Goal: Task Accomplishment & Management: Manage account settings

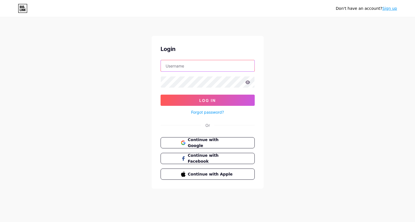
type input "bookishshopbyana"
click at [208, 100] on button "Log In" at bounding box center [208, 100] width 94 height 11
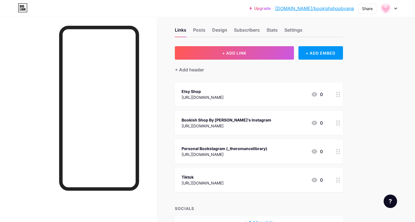
scroll to position [6, 0]
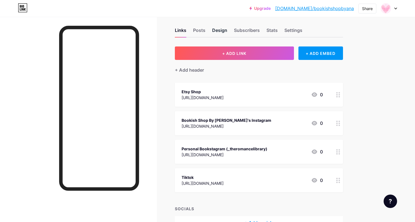
click at [219, 31] on div "Design" at bounding box center [219, 32] width 15 height 10
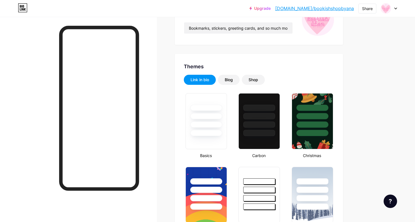
type input "#f7e0e7"
type input "#f0becf"
type input "#ff78bc"
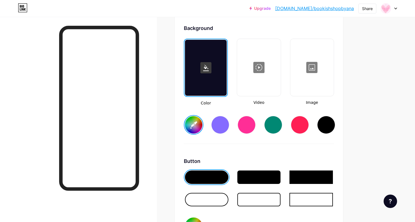
scroll to position [746, 0]
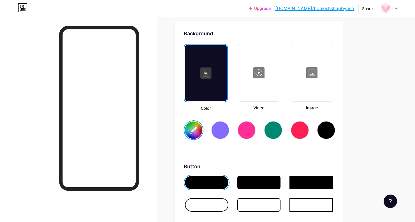
click at [209, 91] on div at bounding box center [206, 73] width 42 height 56
click at [190, 131] on input "#f7e0e7" at bounding box center [193, 130] width 17 height 17
click at [194, 133] on input "#ff40ff" at bounding box center [193, 130] width 17 height 17
click at [250, 131] on div at bounding box center [247, 130] width 18 height 18
click at [192, 133] on input "#ff2e96" at bounding box center [193, 130] width 17 height 17
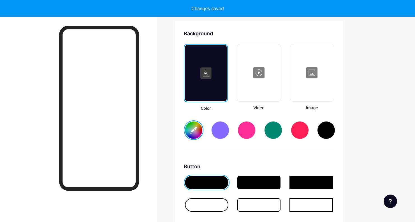
type input "#efd6de"
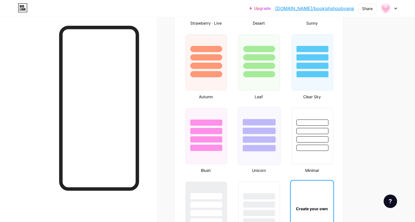
scroll to position [519, 0]
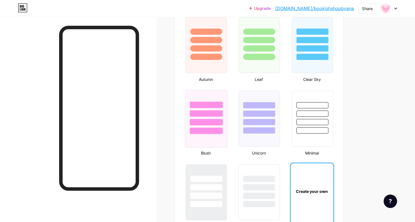
click at [221, 95] on div at bounding box center [206, 112] width 42 height 44
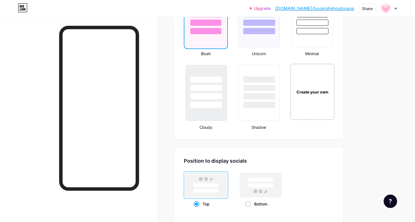
scroll to position [623, 0]
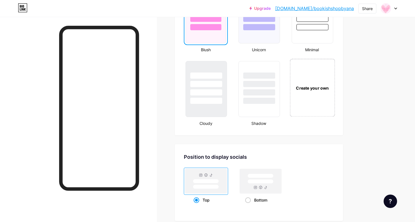
click at [298, 113] on div "Create your own" at bounding box center [312, 88] width 45 height 58
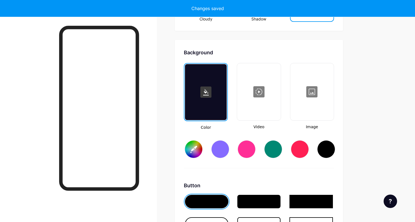
type input "#ffffff"
type input "#000000"
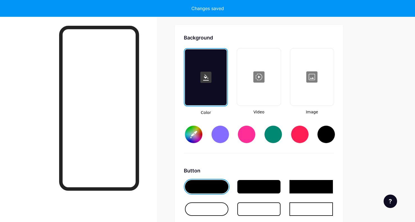
scroll to position [745, 0]
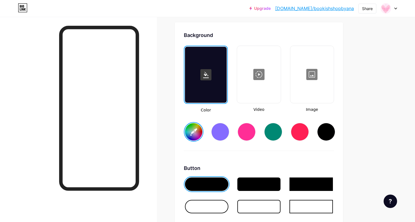
click at [240, 135] on div at bounding box center [247, 132] width 18 height 18
click at [195, 130] on input "#ff2e96" at bounding box center [193, 131] width 17 height 17
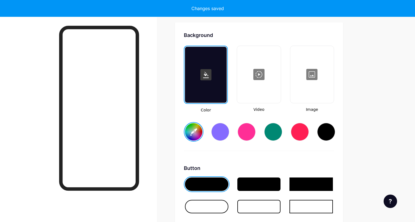
type input "#ffdee7"
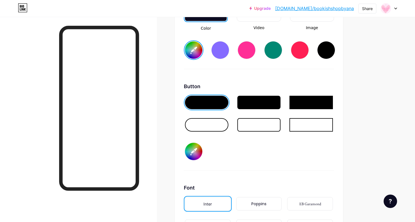
scroll to position [827, 0]
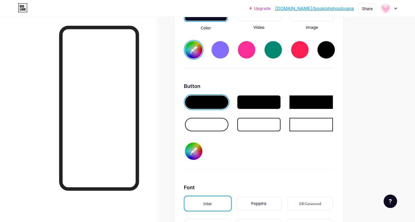
click at [193, 152] on input "#000000" at bounding box center [193, 151] width 17 height 17
click at [199, 153] on input "#000000" at bounding box center [193, 151] width 17 height 17
type input "#ff40ff"
click at [196, 151] on input "#ff40ff" at bounding box center [193, 151] width 17 height 17
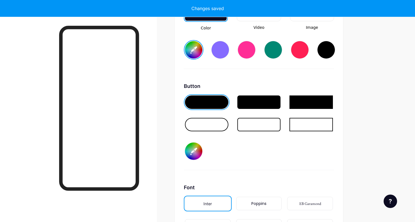
type input "#ffdee7"
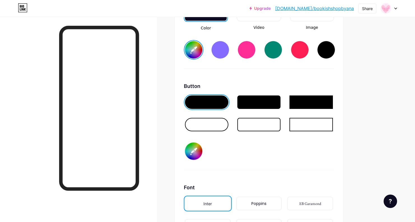
type input "#ff57ff"
type input "#ffdee7"
type input "#ff56ff"
type input "#ffdee7"
type input "#ff57ff"
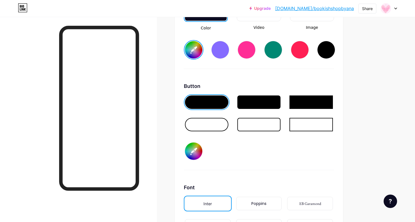
type input "#ffdee7"
type input "#ff59ff"
type input "#ffdee7"
type input "#ff5afe"
type input "#ffdee7"
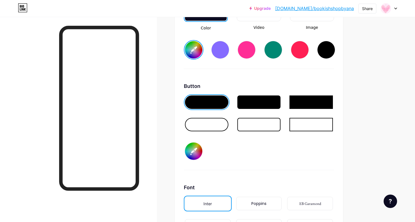
type input "#ff5cfe"
type input "#ffdee7"
type input "#ff5efe"
type input "#ffdee7"
type input "#ff60fe"
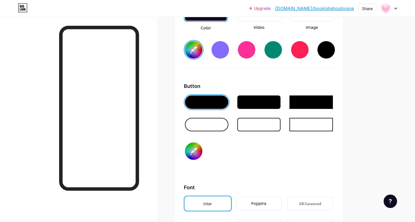
type input "#ffdee7"
type input "#ff61fe"
type input "#ffdee7"
type input "#ff64fe"
type input "#ffdee7"
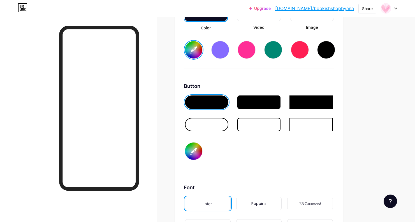
type input "#ff65fe"
type input "#ffdee7"
type input "#ff66fe"
type input "#ffdee7"
type input "#ff68fe"
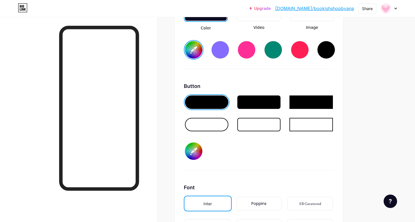
type input "#ffdee7"
type input "#ff6afe"
type input "#ffdee7"
type input "#ff6bfd"
type input "#ffdee7"
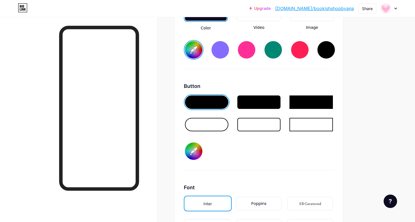
type input "#ff6dfc"
type input "#ffdee7"
type input "#ff6ffb"
type input "#ffdee7"
type input "#ff71fa"
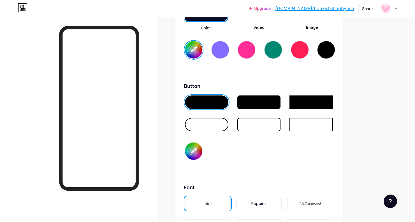
type input "#ffdee7"
type input "#ff73f9"
type input "#ffdee7"
type input "#ff75f8"
type input "#ffdee7"
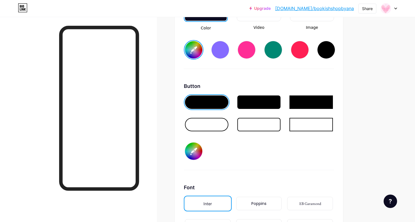
type input "#ff77f7"
type input "#ffdee7"
type input "#ff79f5"
type input "#ffdee7"
type input "#ff7bf4"
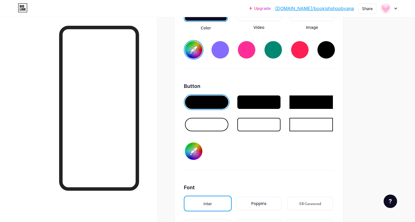
type input "#ffdee7"
type input "#ff7df3"
type input "#ffdee7"
type input "#ff7ff2"
type input "#ffdee7"
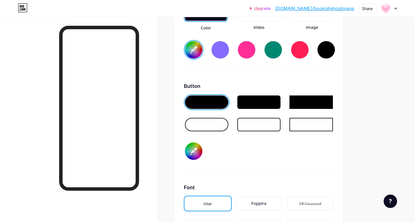
type input "#ff82f0"
type input "#ffdee7"
type input "#ff83ee"
type input "#ffdee7"
type input "#ff85ed"
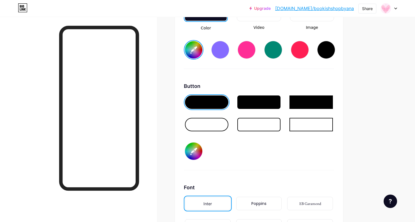
type input "#ffdee7"
type input "#ff88eb"
type input "#ffdee7"
type input "#ff8aea"
type input "#ffdee7"
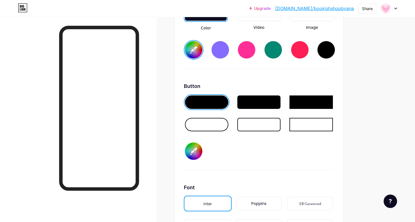
type input "#ff8ce8"
type input "#ffdee7"
type input "#ff8de7"
type input "#ffdee7"
type input "#ff8fe6"
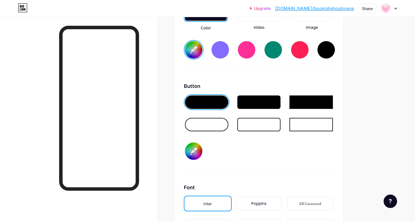
type input "#ffdee7"
type input "#ff91e4"
type input "#ffdee7"
type input "#ff92e3"
type input "#ffdee7"
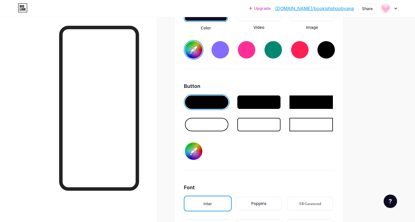
type input "#ff93e3"
type input "#ffdee7"
type input "#ff93e2"
type input "#ffdee7"
type input "#ff94e2"
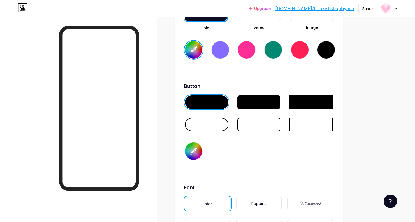
type input "#ffdee7"
type input "#ff95e1"
type input "#ffdee7"
type input "#ff96e0"
type input "#ffdee7"
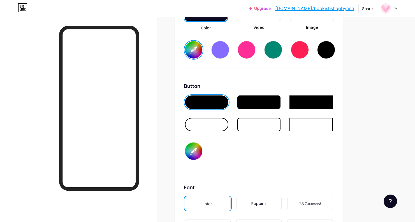
type input "#ff97e0"
type input "#ffdee7"
type input "#ff97df"
type input "#ffdee7"
type input "#ff98df"
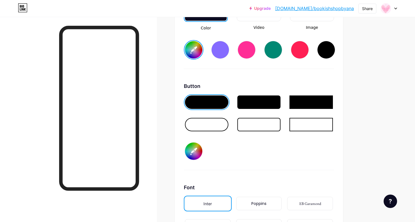
type input "#ffdee7"
type input "#ff99de"
type input "#ffdee7"
type input "#ff9add"
type input "#ffdee7"
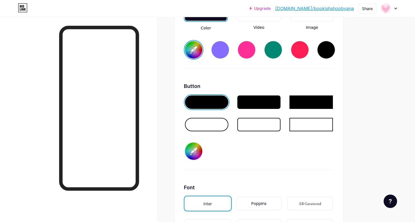
type input "#ff9bdc"
type input "#ffdee7"
type input "#ff9cdc"
type input "#ffdee7"
type input "#ff9cdb"
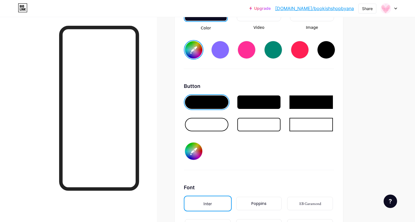
type input "#ffdee7"
type input "#ff9ddb"
type input "#ffdee7"
type input "#ff9dda"
type input "#ffdee7"
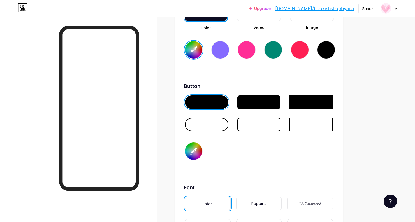
type input "#ff9eda"
type input "#ffdee7"
type input "#ff9fd9"
type input "#ffdee7"
type input "#ffa0d8"
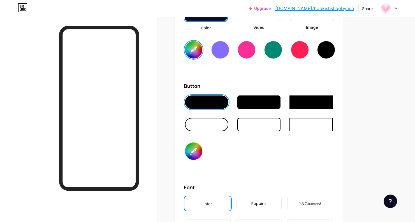
type input "#ffdee7"
type input "#ffa0d7"
type input "#ffdee7"
type input "#ffa1d7"
type input "#ffdee7"
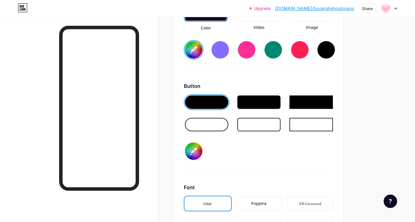
type input "#ffa1d6"
type input "#ffdee7"
type input "#ffa2d6"
type input "#ffdee7"
type input "#ffa2d5"
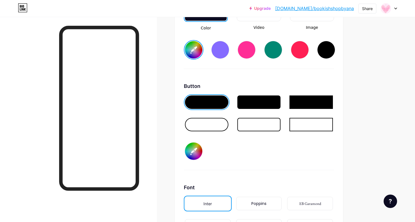
type input "#ffdee7"
type input "#ffa3d5"
type input "#ffdee7"
type input "#ffa3d4"
type input "#ffdee7"
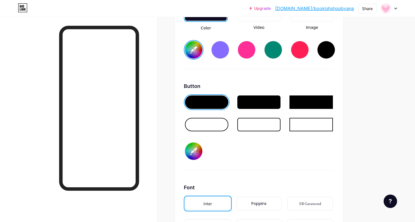
type input "#ffa4d4"
type input "#ffdee7"
type input "#ffa4d3"
type input "#ffdee7"
type input "#ffa5d3"
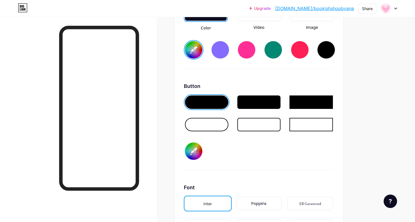
type input "#ffdee7"
type input "#ffa5d2"
type input "#ffdee7"
type input "#ffa6d2"
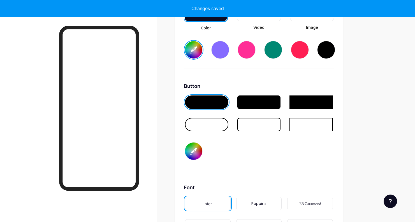
type input "#ffdee7"
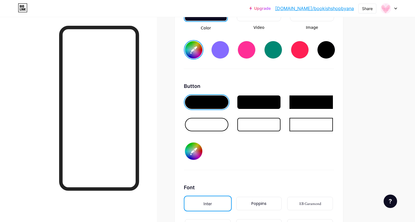
type input "#ffa7d2"
type input "#ffdee7"
type input "#ffa8d3"
type input "#ffdee7"
type input "#ffa9d3"
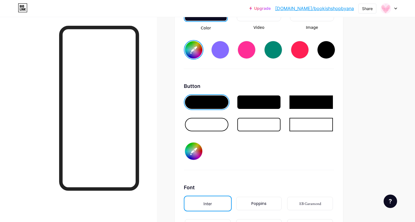
type input "#ffdee7"
type input "#ffaad3"
type input "#ffdee7"
type input "#ffabd4"
type input "#ffdee7"
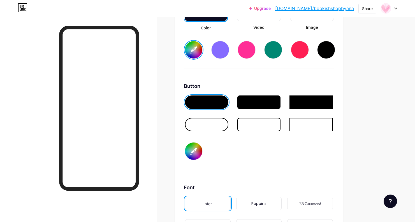
type input "#ffacd4"
type input "#ffdee7"
type input "#ffadd4"
type input "#ffdee7"
type input "#ffadd5"
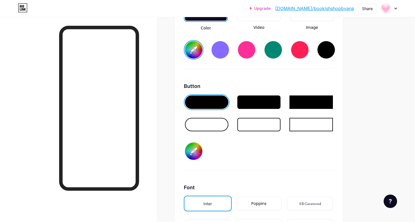
type input "#ffdee7"
type input "#ffaed5"
type input "#ffdee7"
type input "#ffafd6"
type input "#ffdee7"
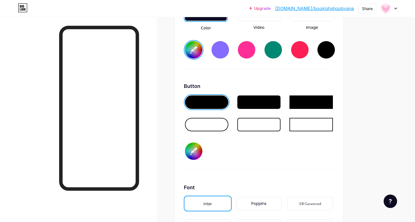
type input "#ffb0d6"
type input "#ffdee7"
type input "#ffb1d6"
type input "#ffdee7"
type input "#ffb1d7"
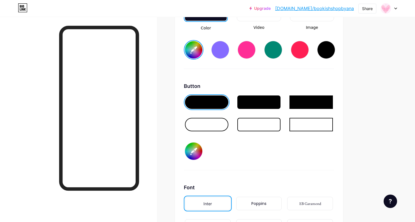
type input "#ffdee7"
type input "#ffb2d7"
type input "#ffdee7"
type input "#ffb2d6"
type input "#ffdee7"
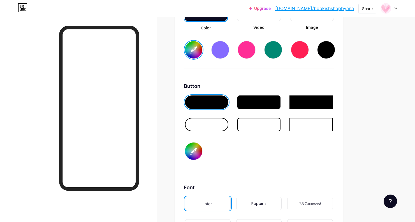
type input "#ffb3d7"
type input "#ffdee7"
type input "#ffb4d7"
type input "#ffdee7"
type input "#ffb5d8"
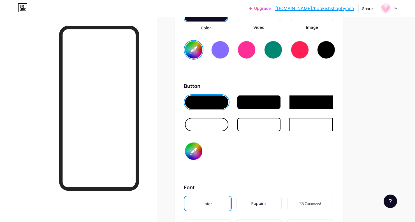
type input "#ffdee7"
type input "#ffb5d7"
type input "#ffdee7"
type input "#ffb6d7"
type input "#ffdee7"
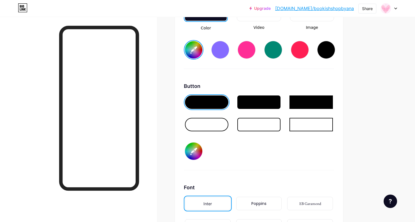
type input "#ffb6d8"
type input "#ffdee7"
type input "#ffb7d8"
type input "#ffdee7"
type input "#ffb8d9"
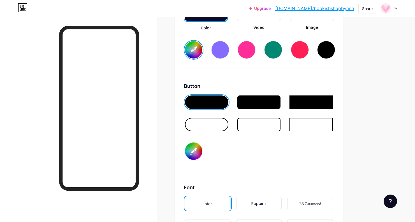
type input "#ffdee7"
type input "#ffb8d8"
type input "#ffdee7"
type input "#ffb9d9"
type input "#ffdee7"
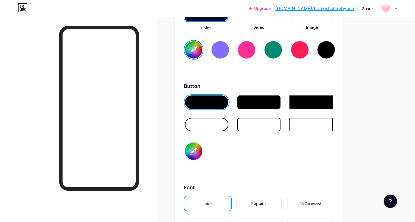
type input "#ffbad9"
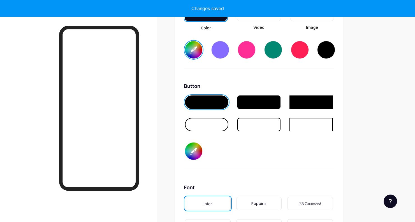
type input "#ffdee7"
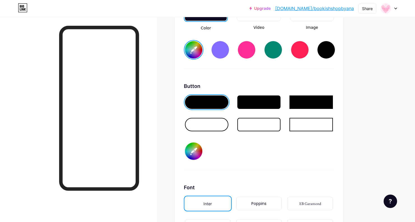
click at [193, 153] on input "#ffbad9" at bounding box center [193, 151] width 17 height 17
type input "#ffb9dc"
type input "#ffdee7"
type input "#ffbadb"
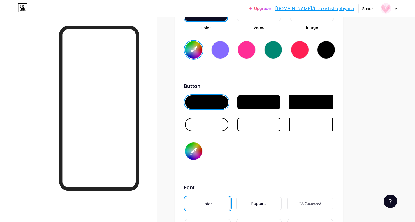
type input "#ffdee7"
type input "#ffbadc"
type input "#ffdee7"
type input "#ffbbdc"
type input "#ffdee7"
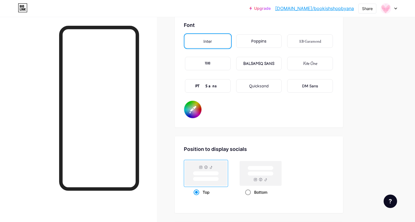
scroll to position [990, 0]
click at [252, 42] on div "Poppins" at bounding box center [259, 41] width 15 height 6
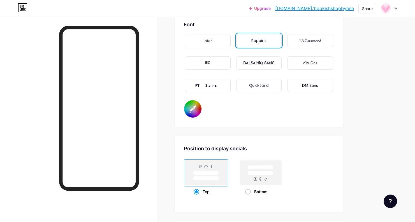
click at [305, 85] on div "DM Sans" at bounding box center [310, 86] width 16 height 6
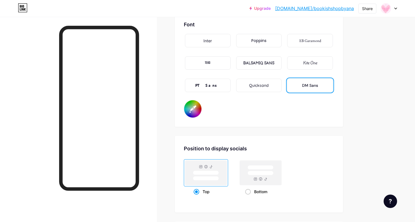
click at [270, 83] on div "Quicksand" at bounding box center [259, 85] width 46 height 13
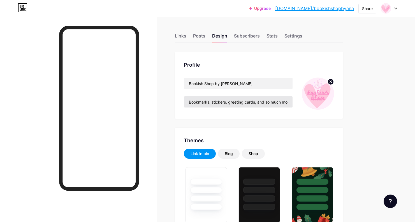
scroll to position [0, 0]
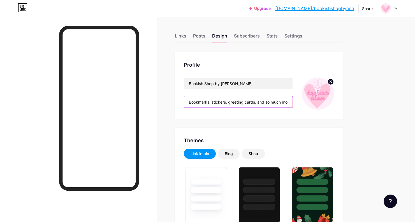
click at [201, 103] on input "Bookmarks, stickers, greeting cards, and so much more bookish goodies!" at bounding box center [238, 101] width 109 height 11
click at [226, 103] on input "Bookmarks, stickers, greeting cards, and so much more bookish goodies!" at bounding box center [238, 101] width 109 height 11
click at [201, 36] on div "Posts" at bounding box center [199, 38] width 12 height 10
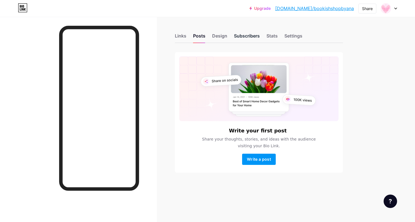
click at [249, 36] on div "Subscribers" at bounding box center [247, 38] width 26 height 10
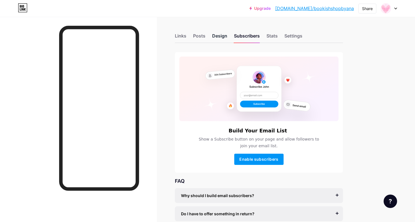
click at [223, 36] on div "Design" at bounding box center [219, 38] width 15 height 10
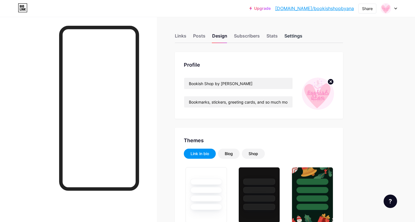
click at [294, 35] on div "Settings" at bounding box center [294, 38] width 18 height 10
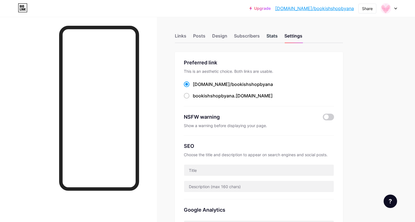
click at [272, 38] on div "Stats" at bounding box center [272, 38] width 11 height 10
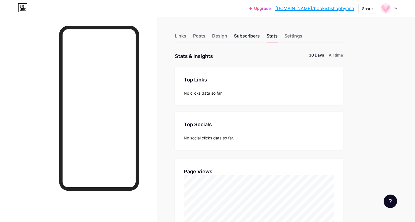
scroll to position [222, 415]
click at [245, 38] on div "Subscribers" at bounding box center [247, 38] width 26 height 10
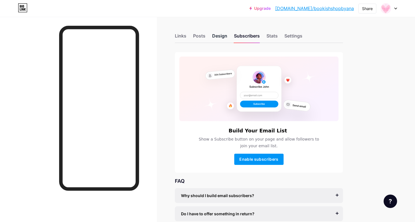
click at [227, 37] on div "Design" at bounding box center [219, 38] width 15 height 10
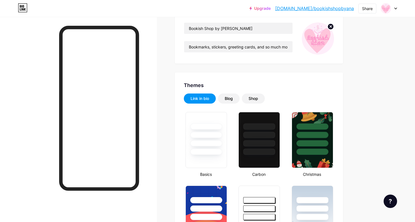
scroll to position [57, 0]
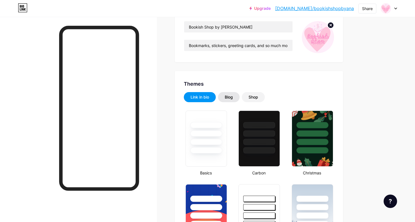
click at [233, 99] on div "Blog" at bounding box center [229, 98] width 8 height 6
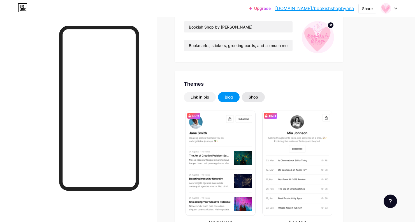
click at [257, 98] on div "Shop" at bounding box center [254, 98] width 10 height 6
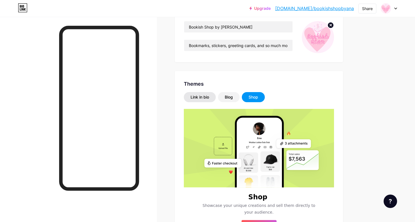
click at [207, 96] on div "Link in bio" at bounding box center [200, 98] width 19 height 6
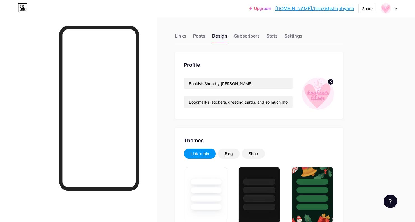
scroll to position [0, 0]
click at [182, 38] on div "Links" at bounding box center [180, 38] width 11 height 10
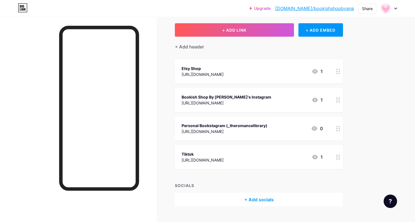
scroll to position [34, 0]
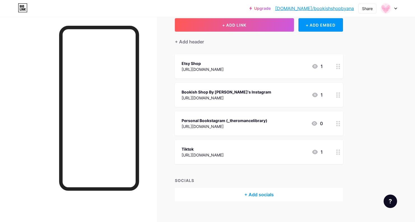
click at [339, 68] on circle at bounding box center [339, 68] width 1 height 1
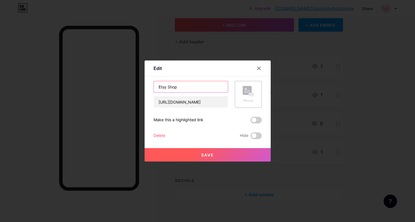
click at [161, 89] on input "Etsy Shop" at bounding box center [191, 86] width 74 height 11
click at [211, 158] on button "Save" at bounding box center [208, 154] width 126 height 13
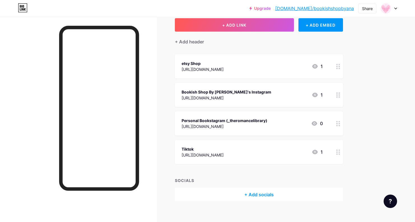
click at [338, 68] on icon at bounding box center [339, 66] width 4 height 5
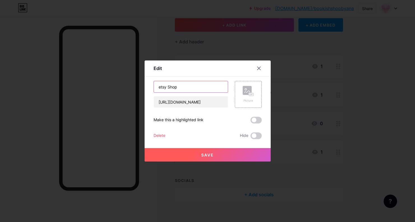
click at [158, 87] on input "etsy Shop" at bounding box center [191, 86] width 74 height 11
click at [178, 89] on input "etsy Shop" at bounding box center [191, 86] width 74 height 11
click at [159, 88] on input "etsy Shop" at bounding box center [191, 86] width 74 height 11
click at [160, 86] on input "etsy Shop" at bounding box center [191, 86] width 74 height 11
click at [202, 156] on span "Save" at bounding box center [207, 155] width 13 height 5
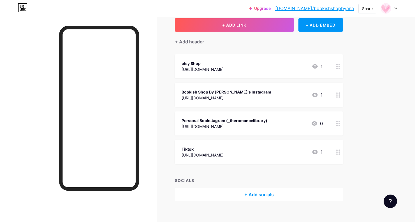
click at [214, 98] on div "[URL][DOMAIN_NAME]" at bounding box center [227, 98] width 90 height 6
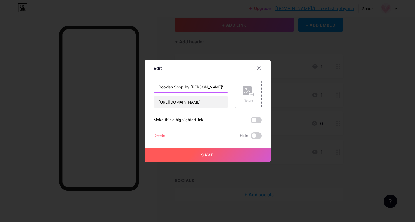
click at [201, 88] on input "Bookish Shop By [PERSON_NAME]'s Instagram" at bounding box center [191, 86] width 74 height 11
drag, startPoint x: 201, startPoint y: 88, endPoint x: 150, endPoint y: 88, distance: 51.6
click at [150, 88] on div "Edit Content YouTube Play YouTube video without leaving your page. ADD Vimeo Pl…" at bounding box center [208, 111] width 126 height 101
click at [214, 153] on span "Save" at bounding box center [207, 155] width 13 height 5
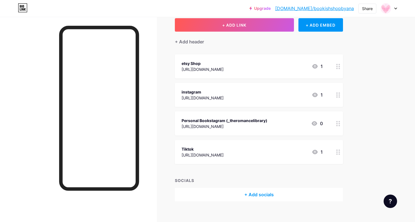
click at [338, 124] on icon at bounding box center [339, 123] width 4 height 5
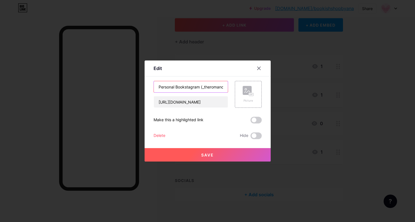
click at [178, 88] on input "Personal Bookstagram (_theromancelibrary)" at bounding box center [191, 86] width 74 height 11
click at [161, 88] on input "Personal bookstagram (_theromancelibrary)" at bounding box center [191, 86] width 74 height 11
click at [216, 158] on button "Save" at bounding box center [208, 154] width 126 height 13
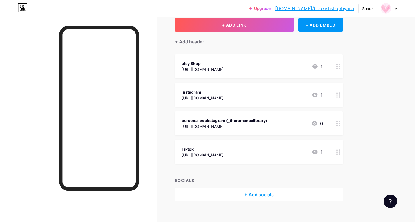
click at [337, 151] on icon at bounding box center [339, 152] width 4 height 5
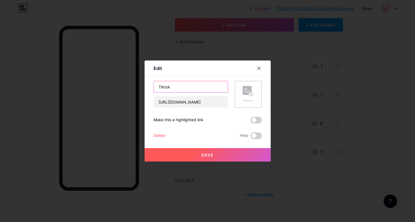
click at [160, 86] on input "Tiktok" at bounding box center [191, 86] width 74 height 11
click at [180, 87] on input "tiktok" at bounding box center [191, 86] width 74 height 11
drag, startPoint x: 180, startPoint y: 87, endPoint x: 210, endPoint y: 156, distance: 75.0
click at [210, 156] on span "Save" at bounding box center [207, 155] width 13 height 5
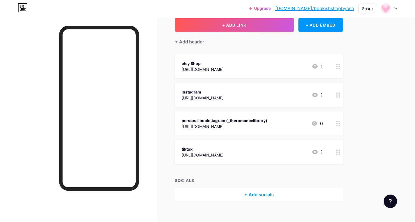
drag, startPoint x: 250, startPoint y: 123, endPoint x: 250, endPoint y: 160, distance: 37.0
click at [250, 160] on span "etsy Shop [URL][DOMAIN_NAME] 1 instagram [URL][DOMAIN_NAME] 1 personal bookstag…" at bounding box center [259, 109] width 168 height 110
click at [340, 124] on icon at bounding box center [339, 123] width 4 height 5
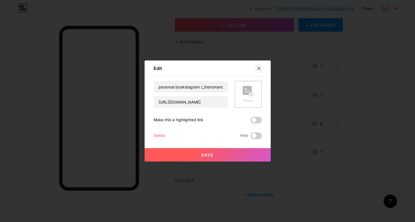
click at [262, 68] on div at bounding box center [259, 68] width 10 height 10
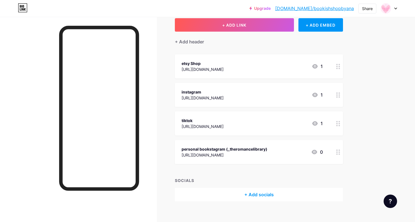
click at [339, 67] on circle at bounding box center [339, 66] width 1 height 1
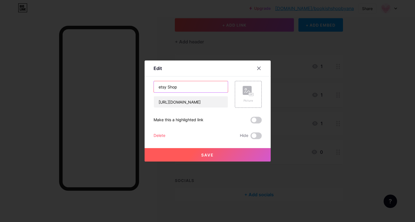
click at [170, 87] on input "etsy Shop" at bounding box center [191, 86] width 74 height 11
click at [242, 157] on button "Save" at bounding box center [208, 154] width 126 height 13
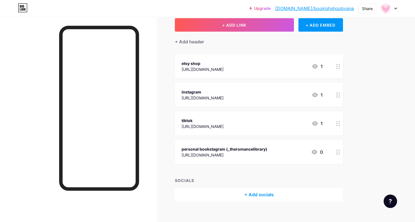
click at [341, 64] on div at bounding box center [339, 66] width 10 height 24
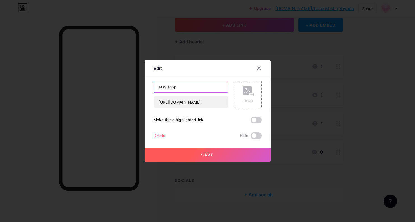
click at [184, 89] on input "etsy shop" at bounding box center [191, 86] width 74 height 11
drag, startPoint x: 185, startPoint y: 96, endPoint x: 190, endPoint y: 156, distance: 59.6
click at [190, 156] on button "Save" at bounding box center [208, 154] width 126 height 13
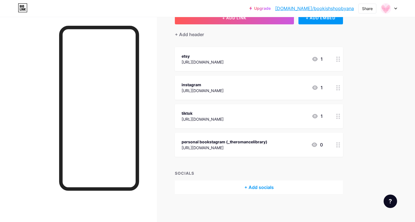
scroll to position [41, 0]
click at [337, 60] on icon at bounding box center [339, 59] width 4 height 5
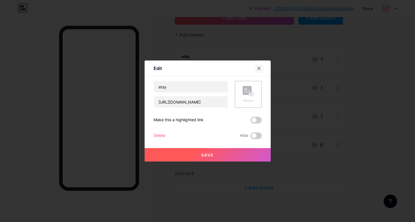
click at [261, 67] on icon at bounding box center [259, 68] width 4 height 4
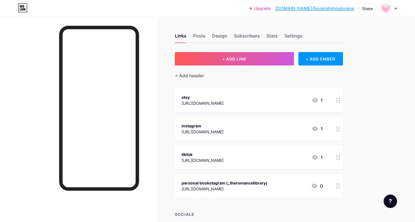
scroll to position [0, 0]
click at [216, 37] on div "Design" at bounding box center [219, 38] width 15 height 10
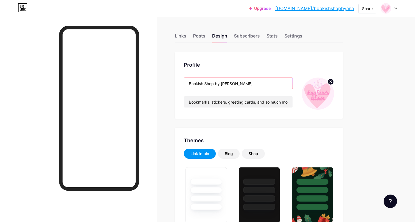
click at [266, 83] on input "Bookish Shop by [PERSON_NAME]" at bounding box center [238, 83] width 109 height 11
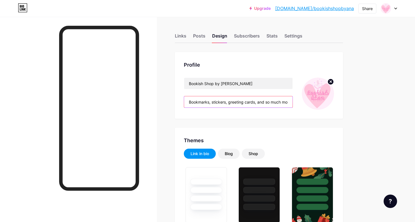
click at [271, 103] on input "Bookmarks, stickers, greeting cards, and so much more bookish goodies!" at bounding box center [238, 101] width 109 height 11
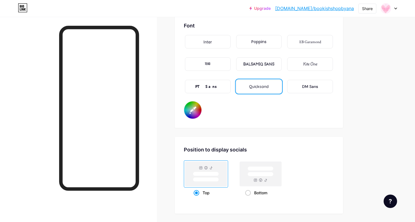
scroll to position [994, 0]
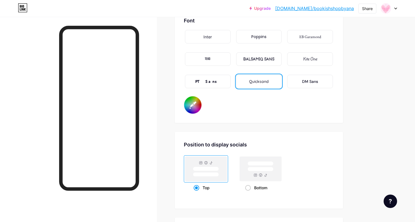
click at [196, 106] on input "#000000" at bounding box center [192, 104] width 17 height 17
click at [188, 106] on input "#e392fe" at bounding box center [192, 104] width 17 height 17
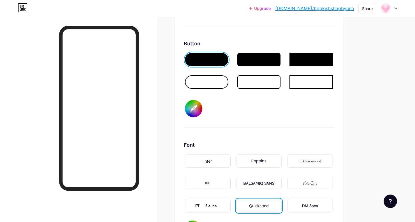
scroll to position [869, 0]
click at [191, 110] on input "#fec3de" at bounding box center [193, 108] width 17 height 17
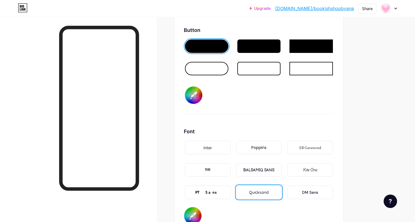
scroll to position [948, 0]
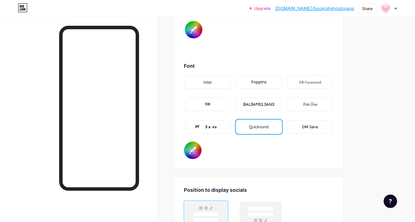
click at [192, 153] on input "#d094fe" at bounding box center [192, 150] width 17 height 17
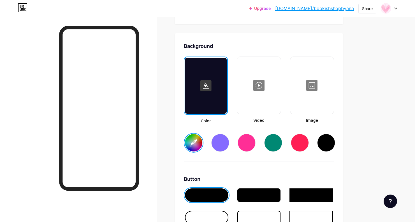
scroll to position [702, 0]
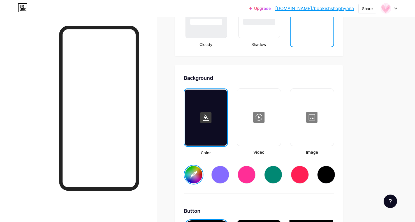
click at [193, 171] on input "#ffdee7" at bounding box center [193, 174] width 17 height 17
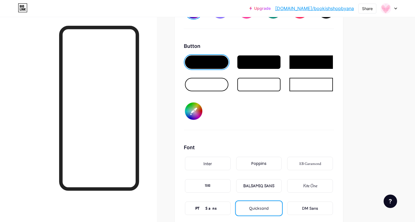
scroll to position [878, 0]
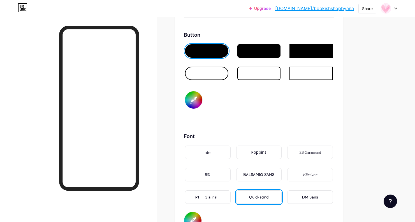
click at [192, 103] on input "#fccfe1" at bounding box center [193, 99] width 17 height 17
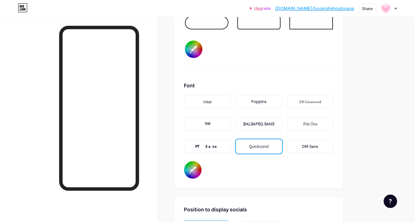
scroll to position [930, 0]
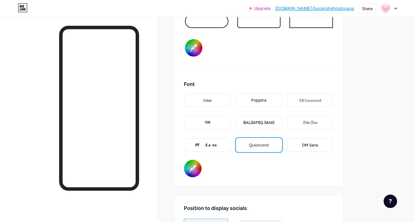
click at [192, 51] on input "#ffffff" at bounding box center [193, 47] width 17 height 17
click at [192, 163] on input "#ff74d8" at bounding box center [192, 168] width 17 height 17
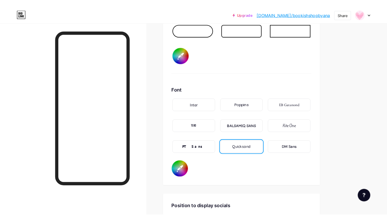
scroll to position [927, 0]
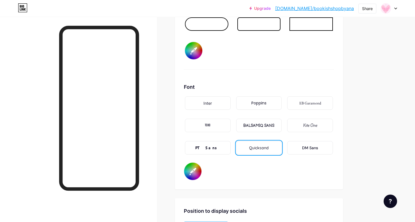
click at [396, 9] on icon at bounding box center [396, 8] width 2 height 1
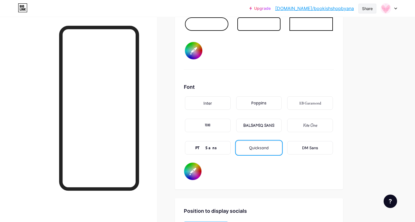
click at [364, 8] on div "Share" at bounding box center [367, 9] width 11 height 6
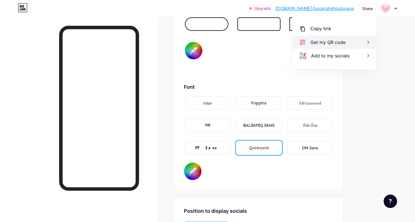
click at [339, 43] on div "Get my QR code" at bounding box center [328, 42] width 35 height 7
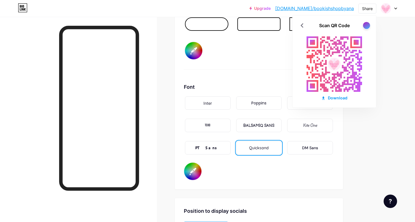
click at [366, 26] on div at bounding box center [366, 25] width 7 height 7
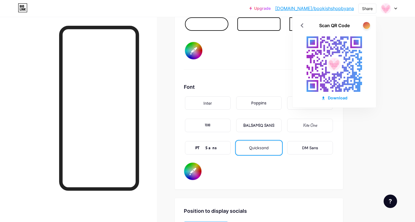
click at [366, 26] on div at bounding box center [366, 25] width 7 height 7
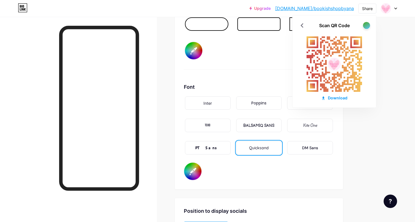
click at [366, 26] on div at bounding box center [366, 25] width 7 height 7
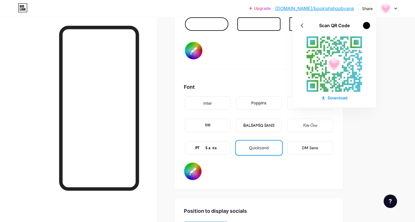
click at [366, 26] on div at bounding box center [366, 25] width 7 height 7
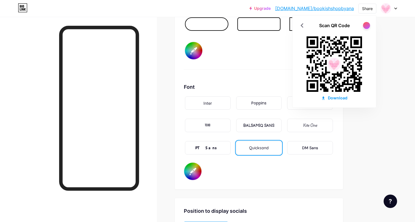
click at [366, 26] on div at bounding box center [366, 25] width 7 height 7
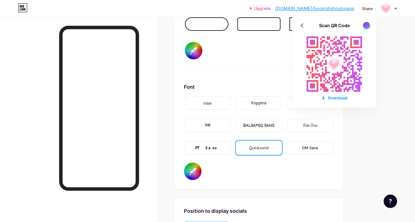
click at [366, 26] on div at bounding box center [366, 25] width 7 height 7
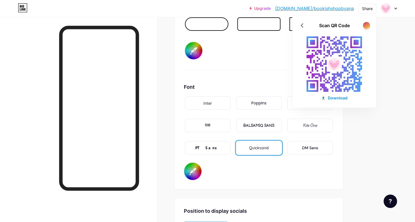
click at [366, 26] on div at bounding box center [366, 25] width 7 height 7
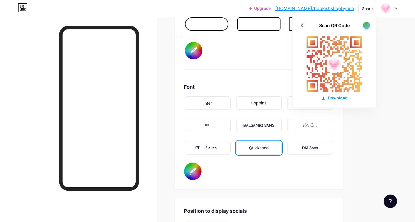
click at [366, 26] on div at bounding box center [366, 25] width 7 height 7
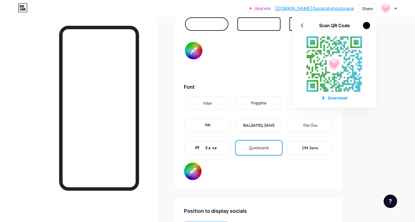
click at [366, 26] on div at bounding box center [366, 25] width 7 height 7
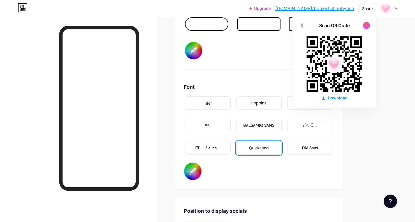
click at [366, 26] on div at bounding box center [366, 25] width 7 height 7
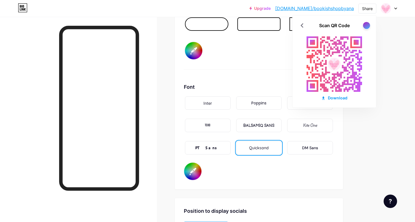
click at [366, 26] on div at bounding box center [366, 25] width 7 height 7
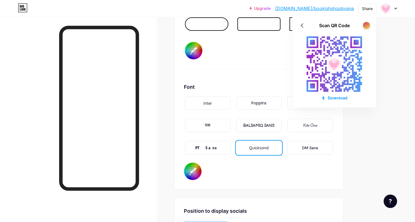
click at [366, 26] on div at bounding box center [366, 25] width 7 height 7
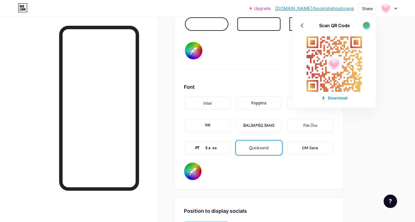
click at [366, 26] on div at bounding box center [366, 25] width 7 height 7
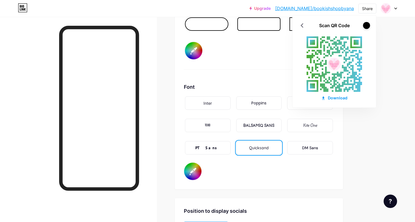
click at [366, 26] on div at bounding box center [366, 25] width 7 height 7
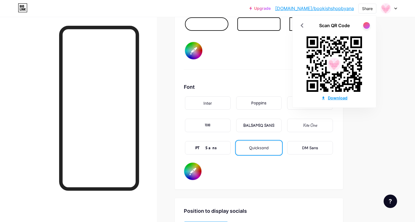
click at [343, 100] on div "Download" at bounding box center [334, 98] width 26 height 6
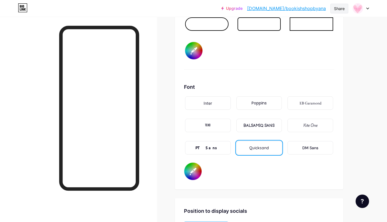
click at [343, 10] on div "Share" at bounding box center [339, 9] width 11 height 6
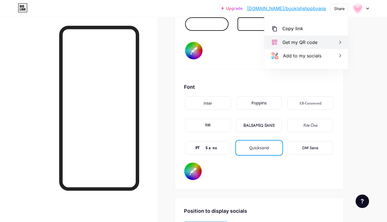
click at [325, 41] on div "Get my QR code" at bounding box center [306, 42] width 84 height 13
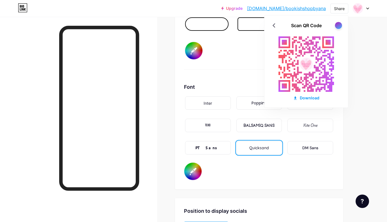
click at [337, 26] on div at bounding box center [338, 25] width 7 height 7
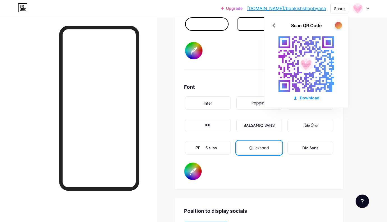
click at [337, 26] on div at bounding box center [338, 25] width 7 height 7
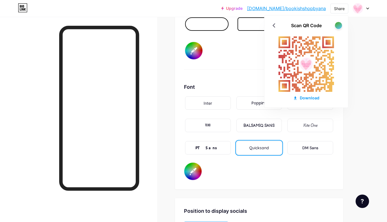
click at [337, 26] on div at bounding box center [338, 25] width 7 height 7
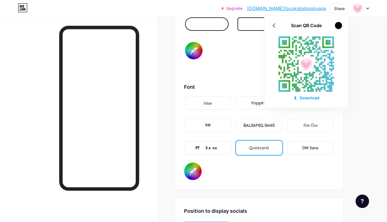
click at [337, 26] on div at bounding box center [338, 25] width 7 height 7
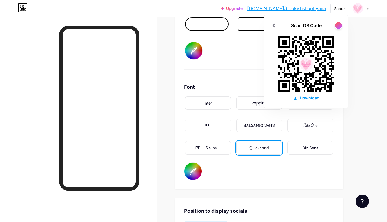
click at [236, 44] on div "Button #fff8f2" at bounding box center [259, 26] width 150 height 88
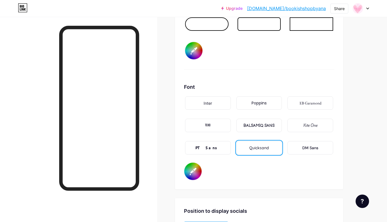
click at [313, 8] on link "[DOMAIN_NAME]/bookishshopbyana" at bounding box center [286, 8] width 79 height 7
